Goal: Task Accomplishment & Management: Manage account settings

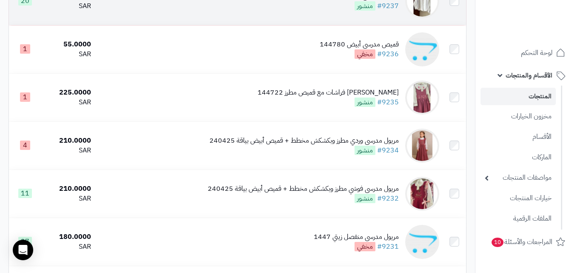
scroll to position [426, 0]
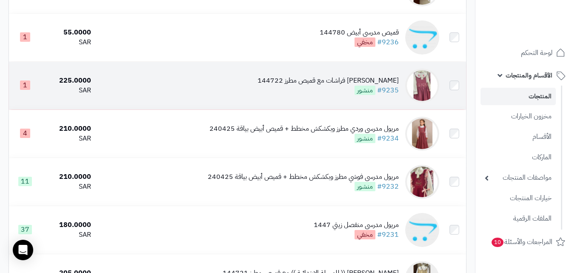
click at [416, 86] on img at bounding box center [422, 86] width 34 height 34
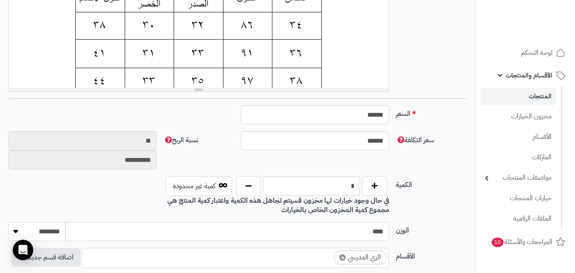
scroll to position [218, 0]
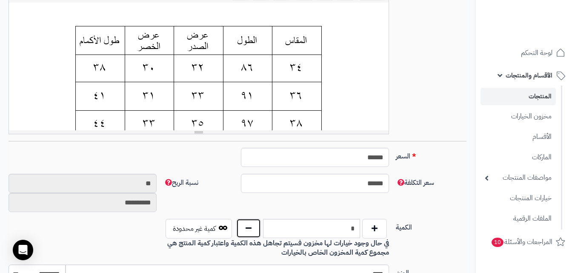
click at [246, 231] on button "button" at bounding box center [248, 228] width 25 height 20
type input "*"
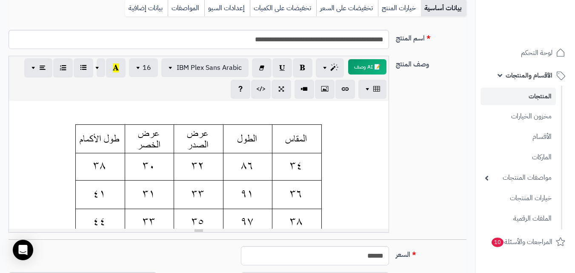
scroll to position [0, 0]
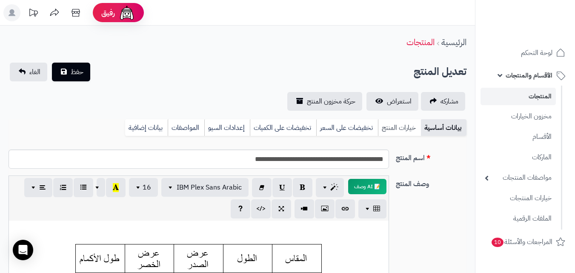
click at [386, 128] on link "خيارات المنتج" at bounding box center [399, 127] width 43 height 17
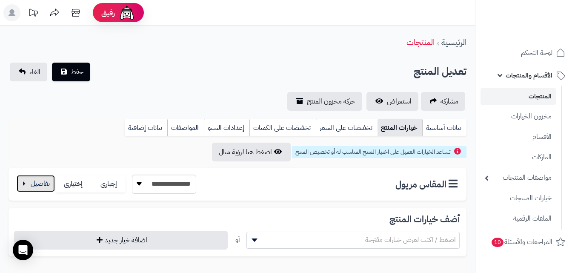
click at [45, 188] on button "button" at bounding box center [36, 183] width 38 height 17
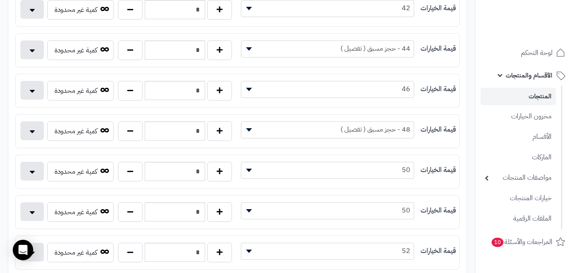
scroll to position [383, 0]
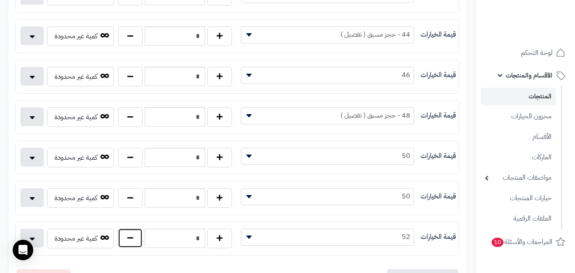
click at [127, 240] on button "button" at bounding box center [130, 238] width 25 height 20
type input "*"
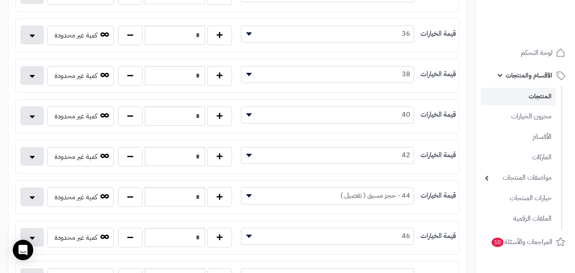
scroll to position [43, 0]
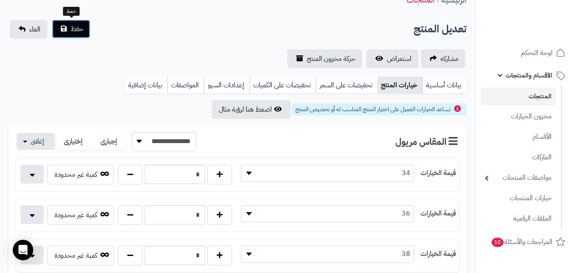
click at [65, 31] on button "حفظ" at bounding box center [71, 29] width 38 height 19
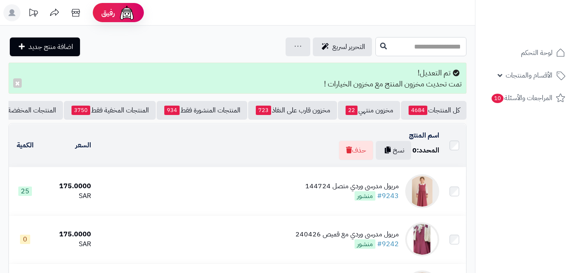
click at [414, 50] on input "text" at bounding box center [420, 46] width 91 height 19
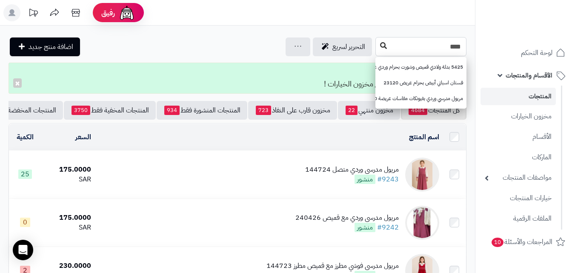
type input "****"
click at [380, 43] on icon at bounding box center [383, 45] width 7 height 7
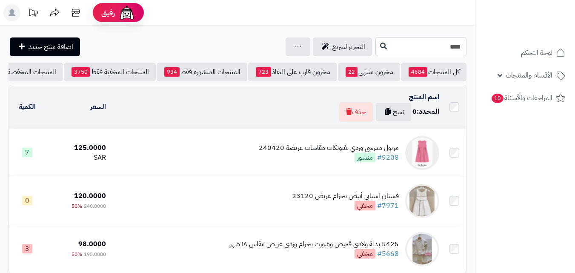
click at [433, 162] on img at bounding box center [422, 153] width 34 height 34
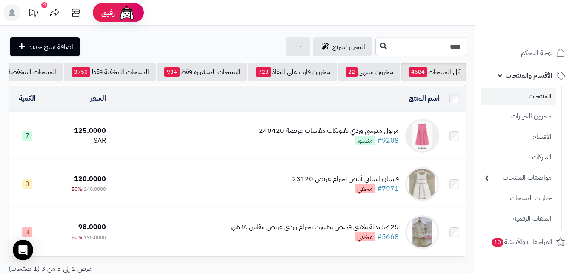
click at [421, 137] on img at bounding box center [422, 136] width 34 height 34
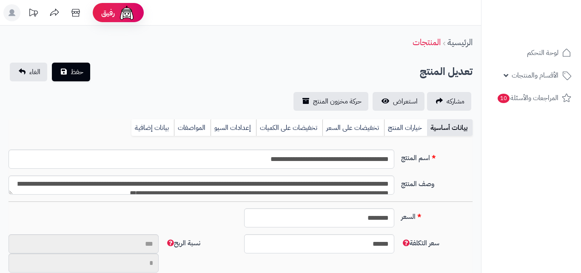
type input "**"
type input "**********"
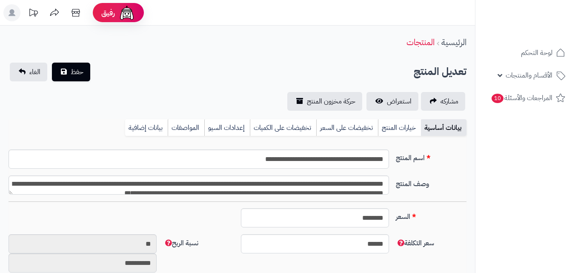
scroll to position [70, 0]
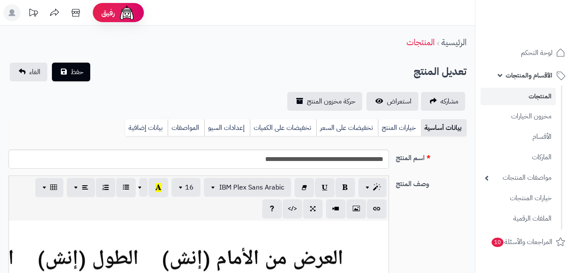
type input "******"
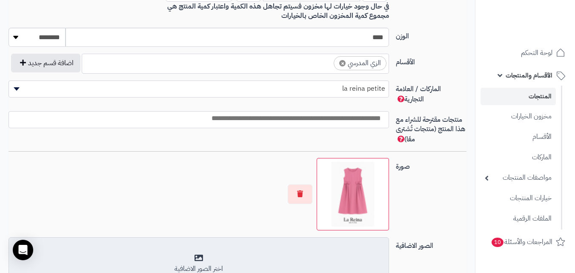
scroll to position [255, 0]
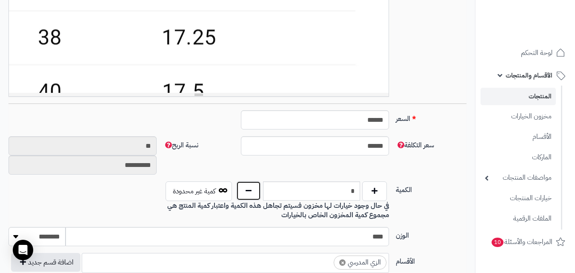
click at [256, 188] on button "button" at bounding box center [248, 191] width 25 height 20
type input "*"
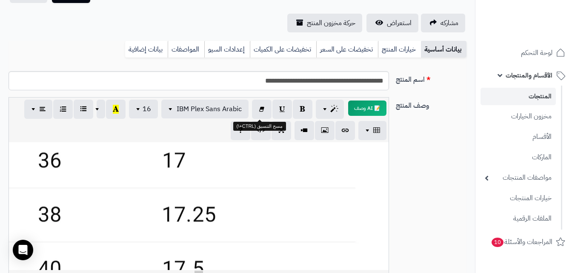
scroll to position [0, 0]
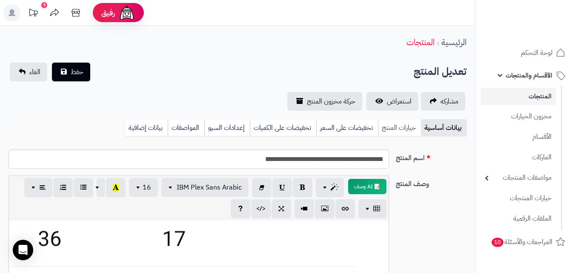
click at [385, 127] on link "خيارات المنتج" at bounding box center [399, 127] width 43 height 17
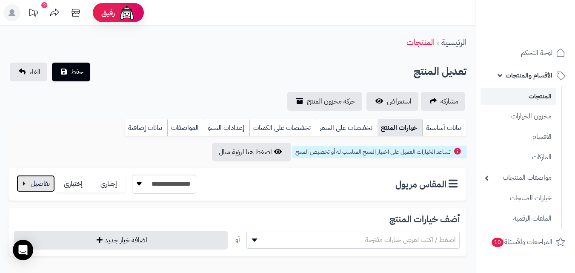
click at [33, 186] on button "button" at bounding box center [36, 183] width 38 height 17
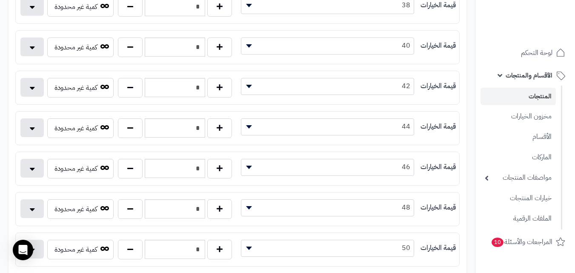
scroll to position [298, 0]
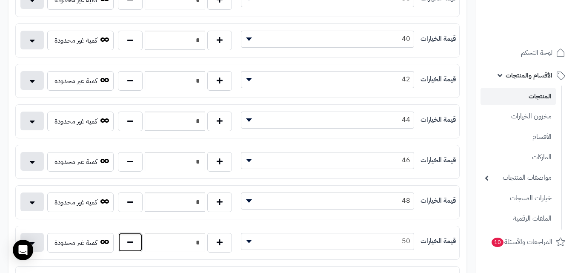
click at [133, 247] on button "button" at bounding box center [130, 242] width 25 height 20
type input "*"
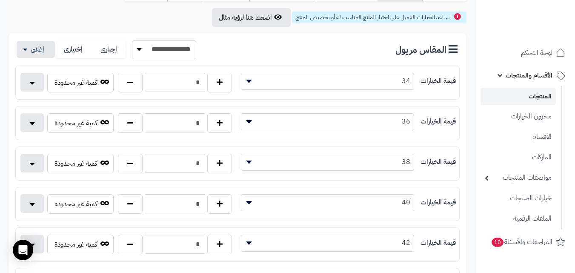
scroll to position [0, 0]
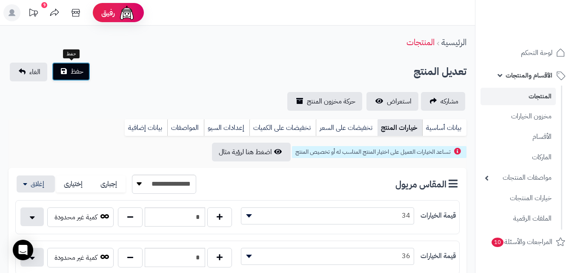
click at [76, 70] on span "حفظ" at bounding box center [77, 71] width 13 height 10
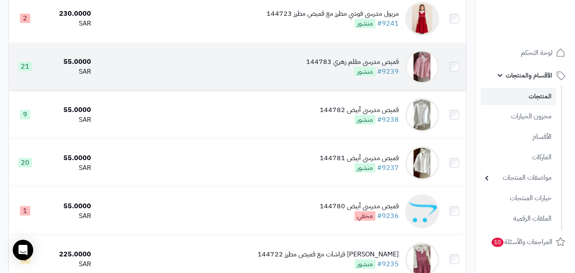
scroll to position [255, 0]
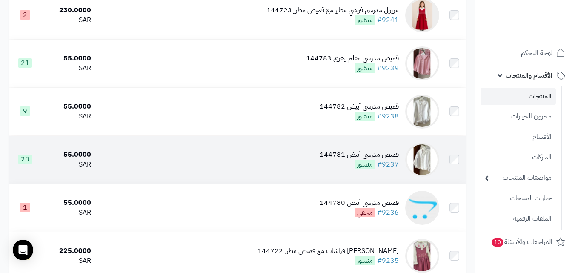
click at [153, 173] on td "قميص مدرسي أبيض 144781 #9237 منشور" at bounding box center [268, 160] width 348 height 48
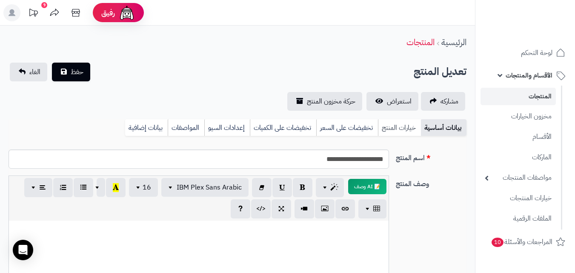
click at [390, 129] on link "خيارات المنتج" at bounding box center [399, 127] width 43 height 17
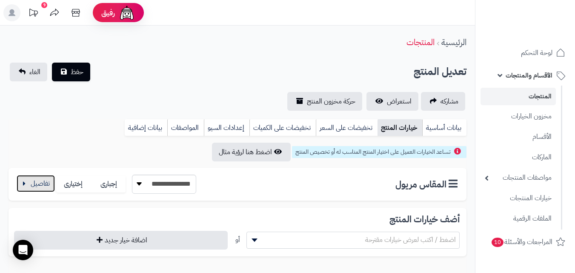
click at [36, 191] on button "button" at bounding box center [36, 183] width 38 height 17
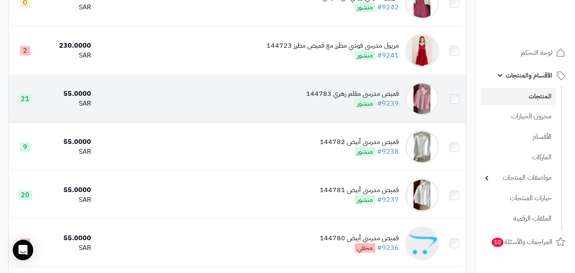
scroll to position [128, 0]
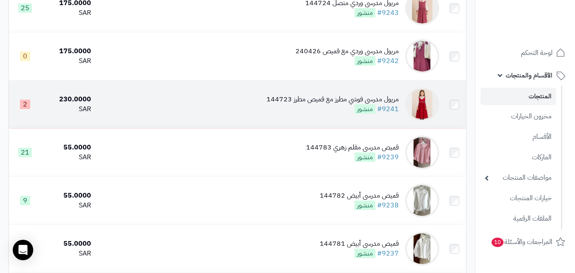
click at [418, 111] on img at bounding box center [422, 104] width 34 height 34
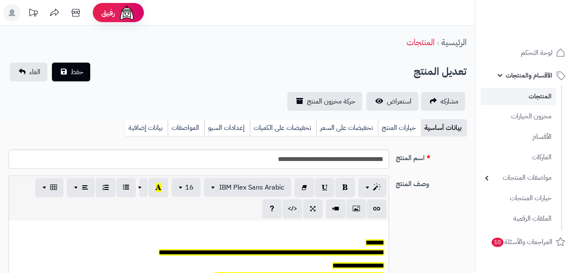
click at [398, 129] on link "خيارات المنتج" at bounding box center [399, 127] width 43 height 17
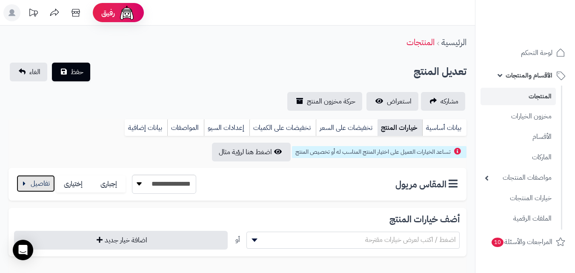
click at [33, 188] on button "button" at bounding box center [36, 183] width 38 height 17
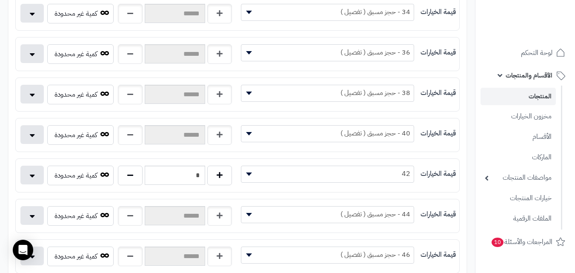
scroll to position [170, 0]
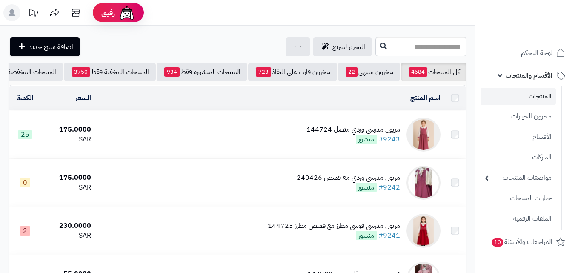
scroll to position [128, 0]
